Goal: Task Accomplishment & Management: Use online tool/utility

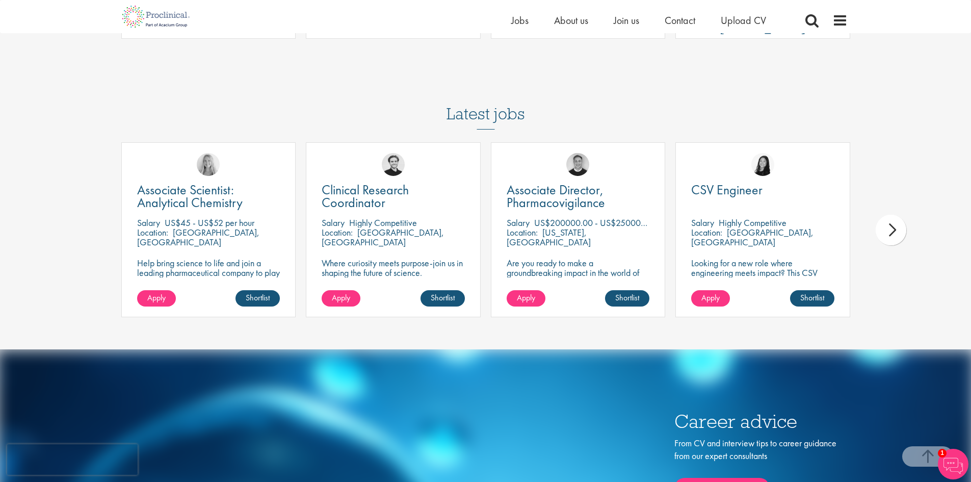
scroll to position [2957, 0]
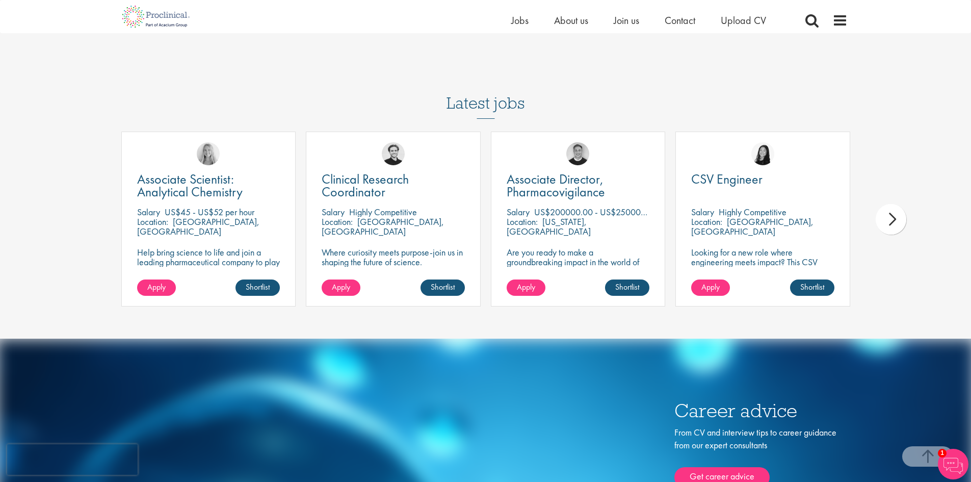
click at [892, 207] on div "next" at bounding box center [891, 219] width 31 height 31
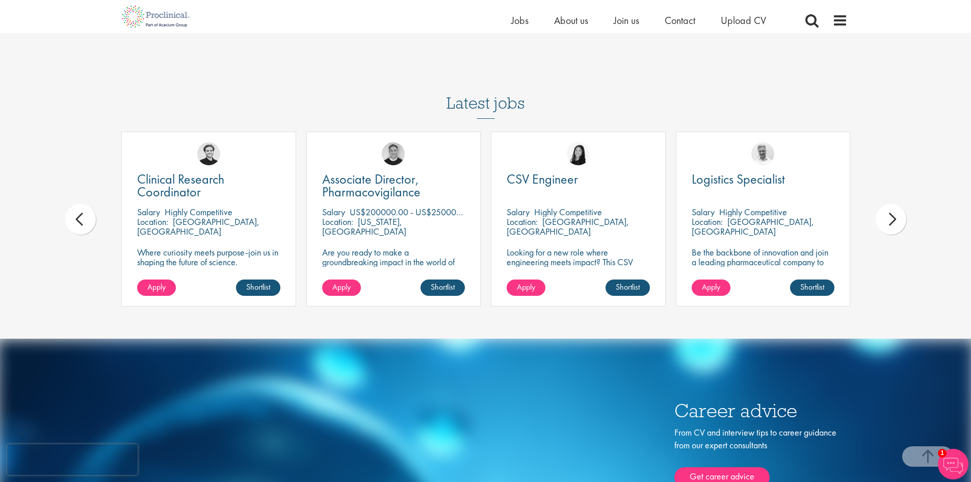
click at [892, 208] on div "next" at bounding box center [891, 219] width 31 height 31
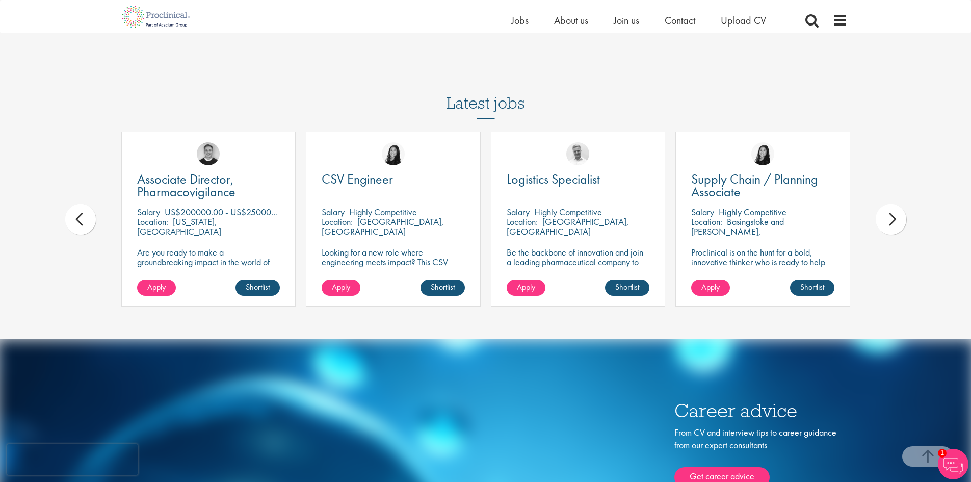
click at [892, 208] on div "next" at bounding box center [891, 219] width 31 height 31
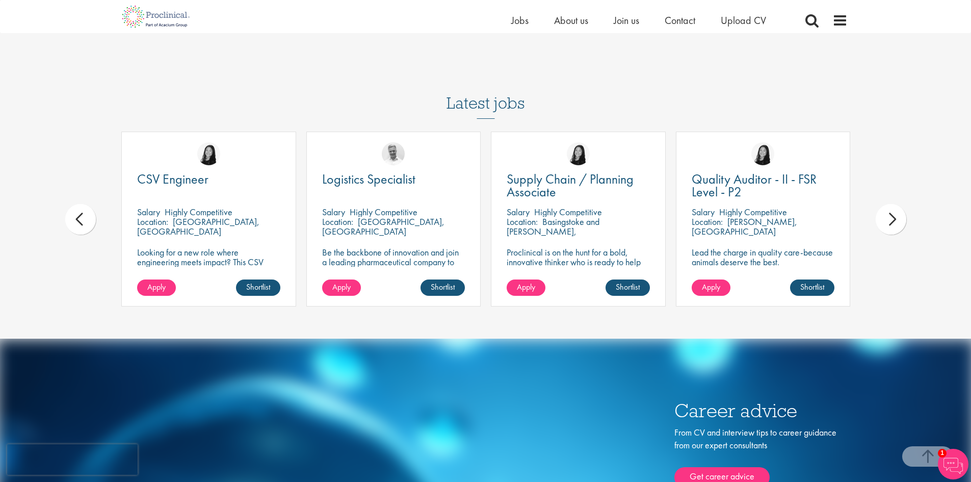
click at [892, 208] on div "next" at bounding box center [891, 219] width 31 height 31
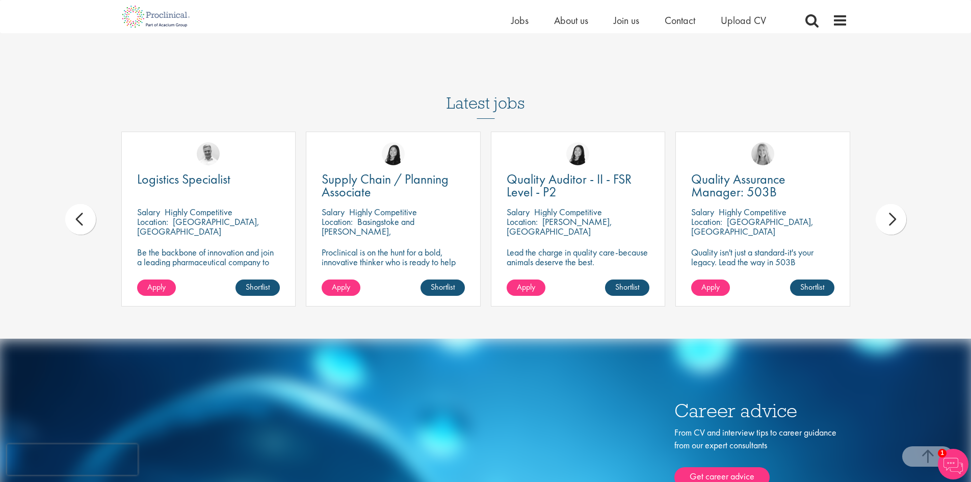
click at [892, 208] on div "next" at bounding box center [891, 219] width 31 height 31
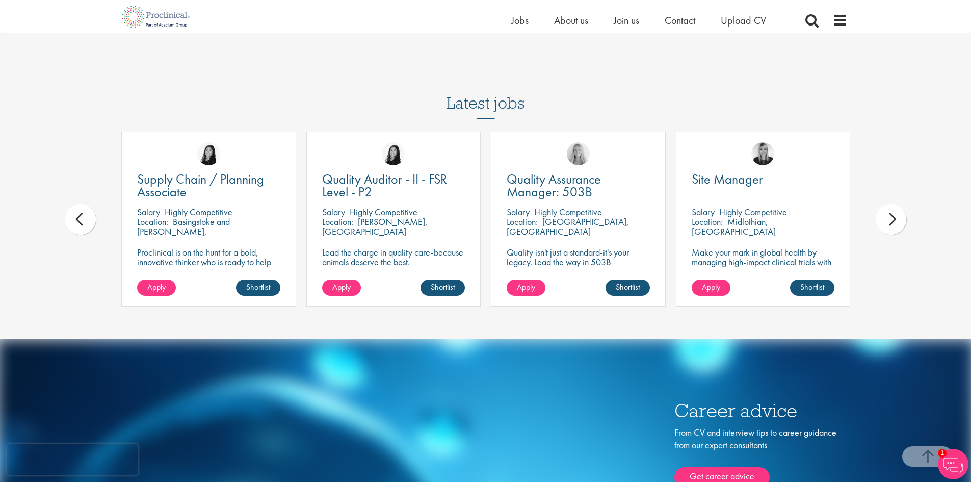
click at [892, 208] on div "next" at bounding box center [891, 219] width 31 height 31
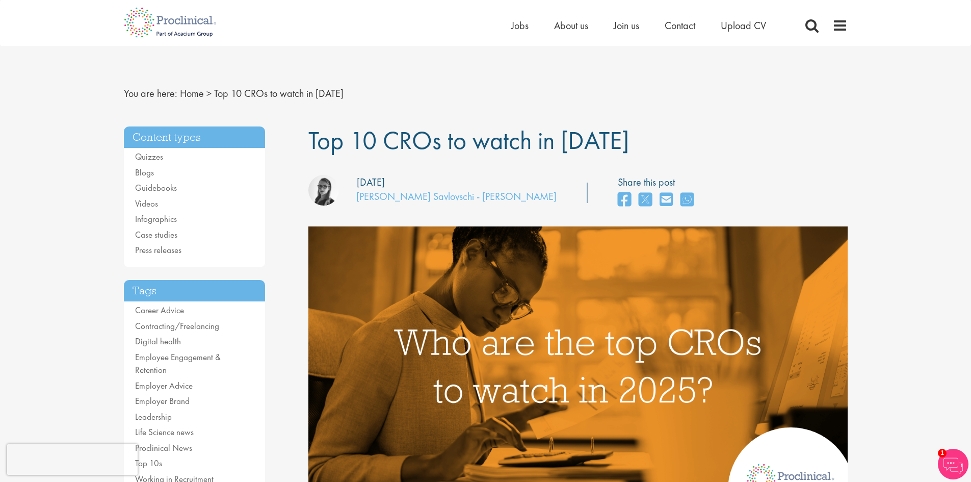
scroll to position [0, 0]
click at [517, 27] on span "Jobs" at bounding box center [519, 25] width 17 height 13
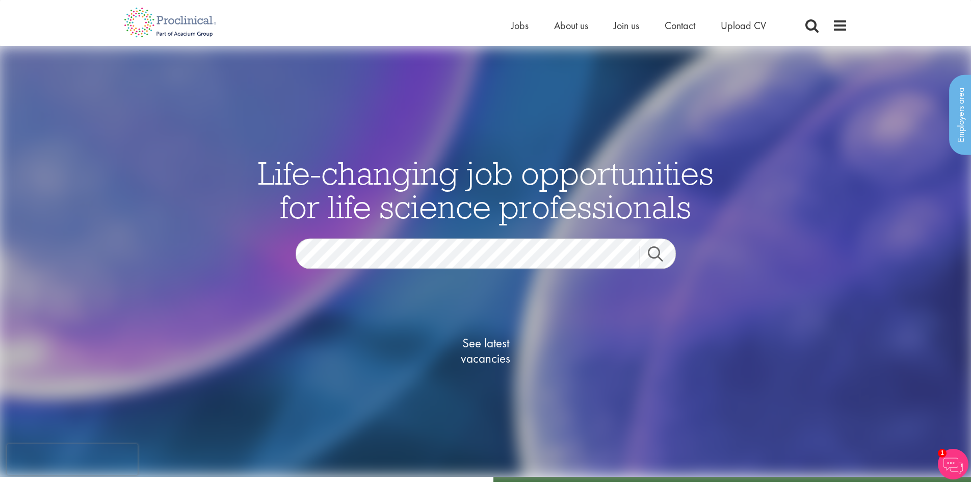
click at [666, 252] on link "Search" at bounding box center [662, 256] width 44 height 20
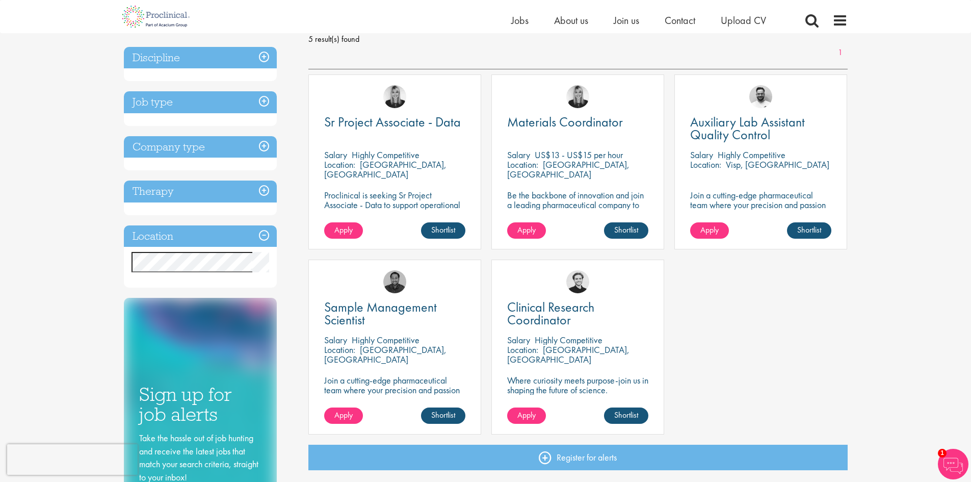
scroll to position [51, 0]
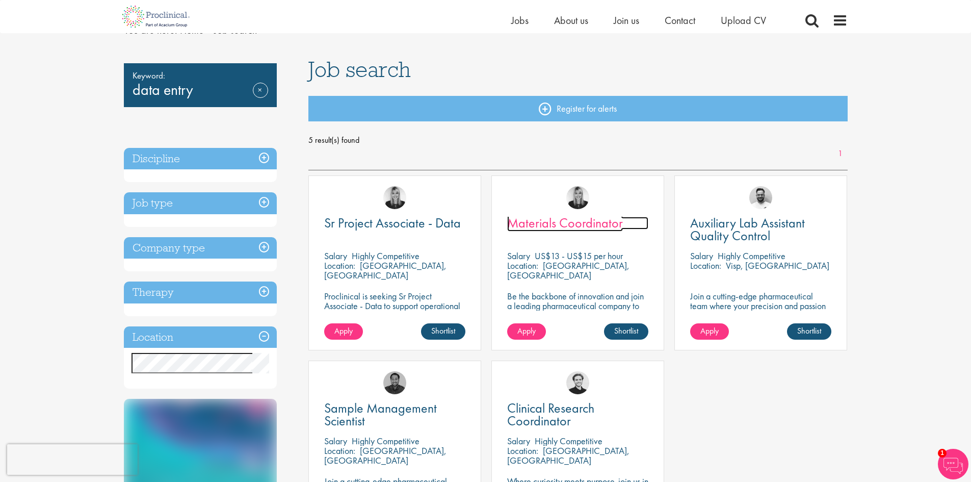
click at [598, 221] on span "Materials Coordinator" at bounding box center [565, 222] width 116 height 17
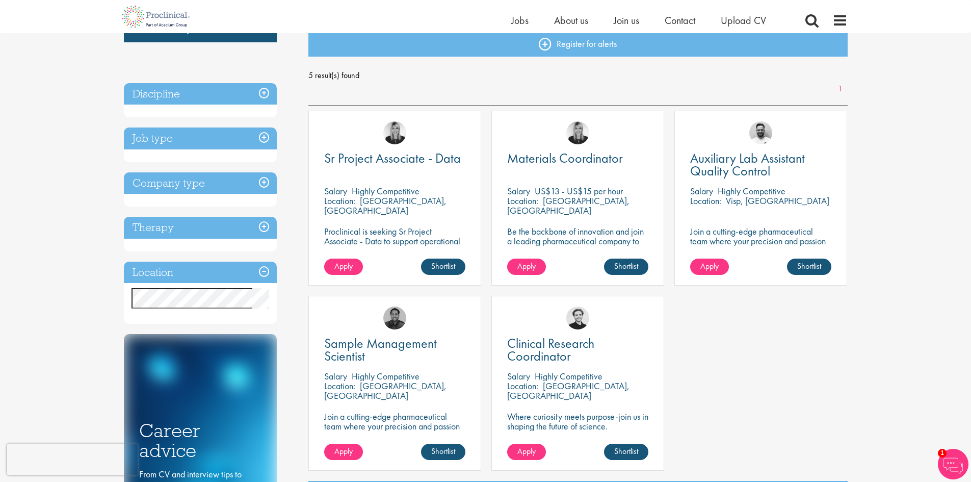
scroll to position [115, 0]
